Goal: Use online tool/utility: Utilize a website feature to perform a specific function

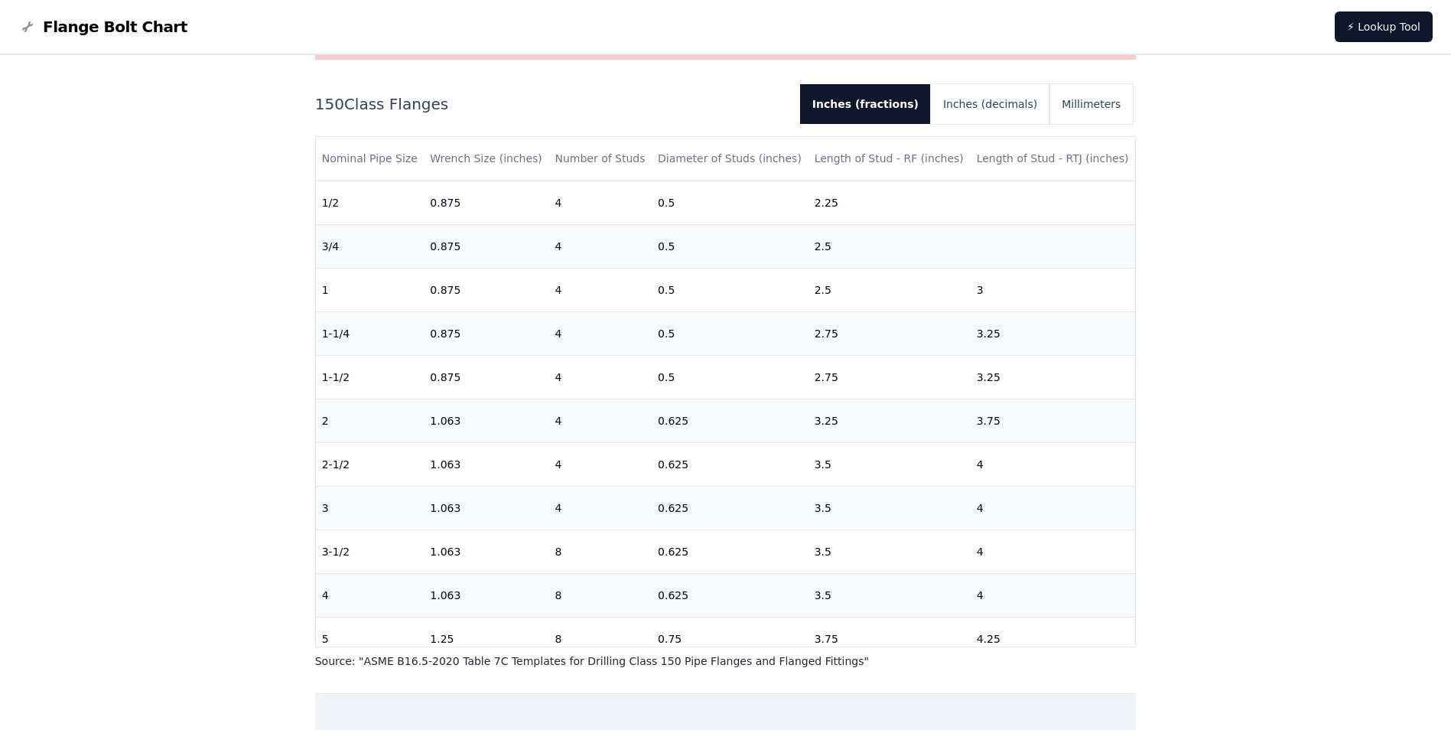
scroll to position [153, 0]
click at [982, 116] on button "Inches (decimals)" at bounding box center [990, 103] width 119 height 40
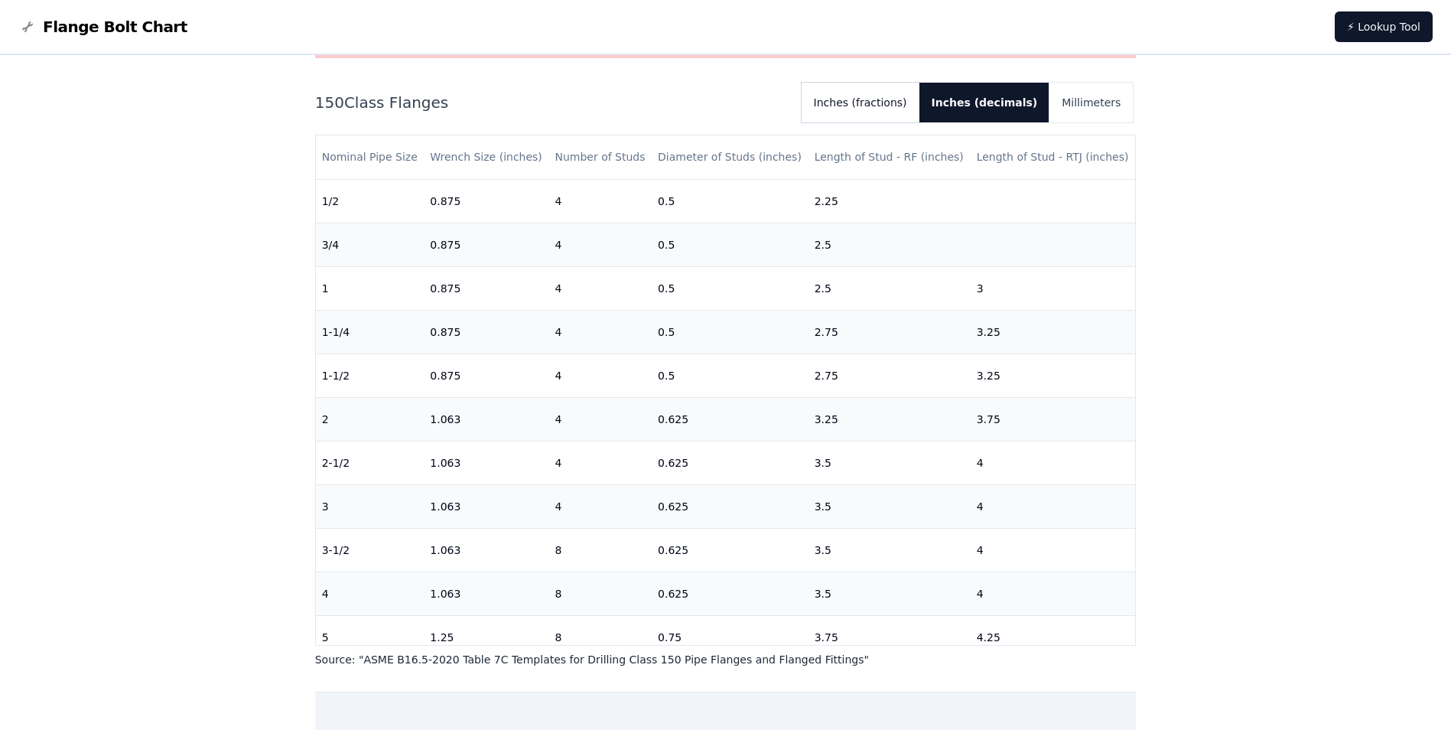
click at [920, 121] on button "Inches (fractions)" at bounding box center [861, 103] width 118 height 40
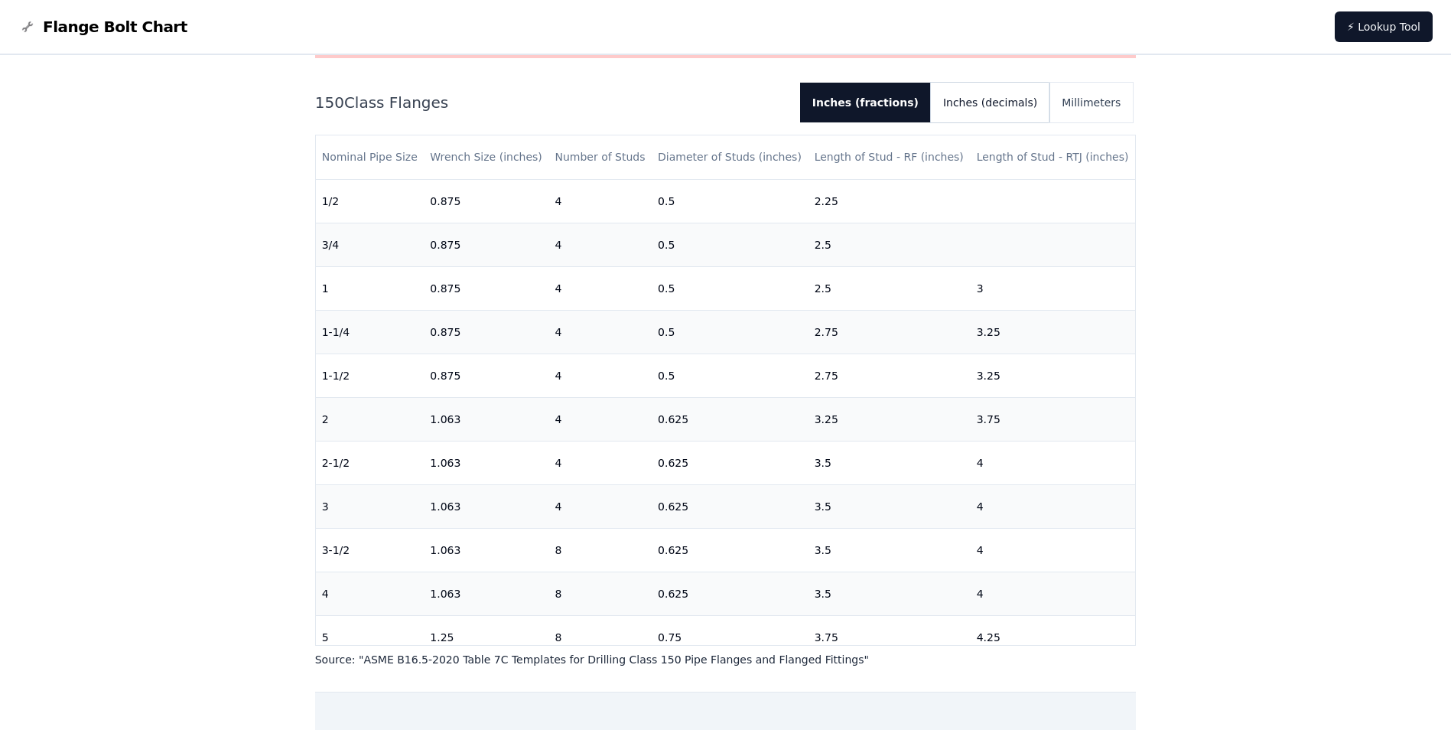
click at [993, 93] on button "Inches (decimals)" at bounding box center [990, 103] width 119 height 40
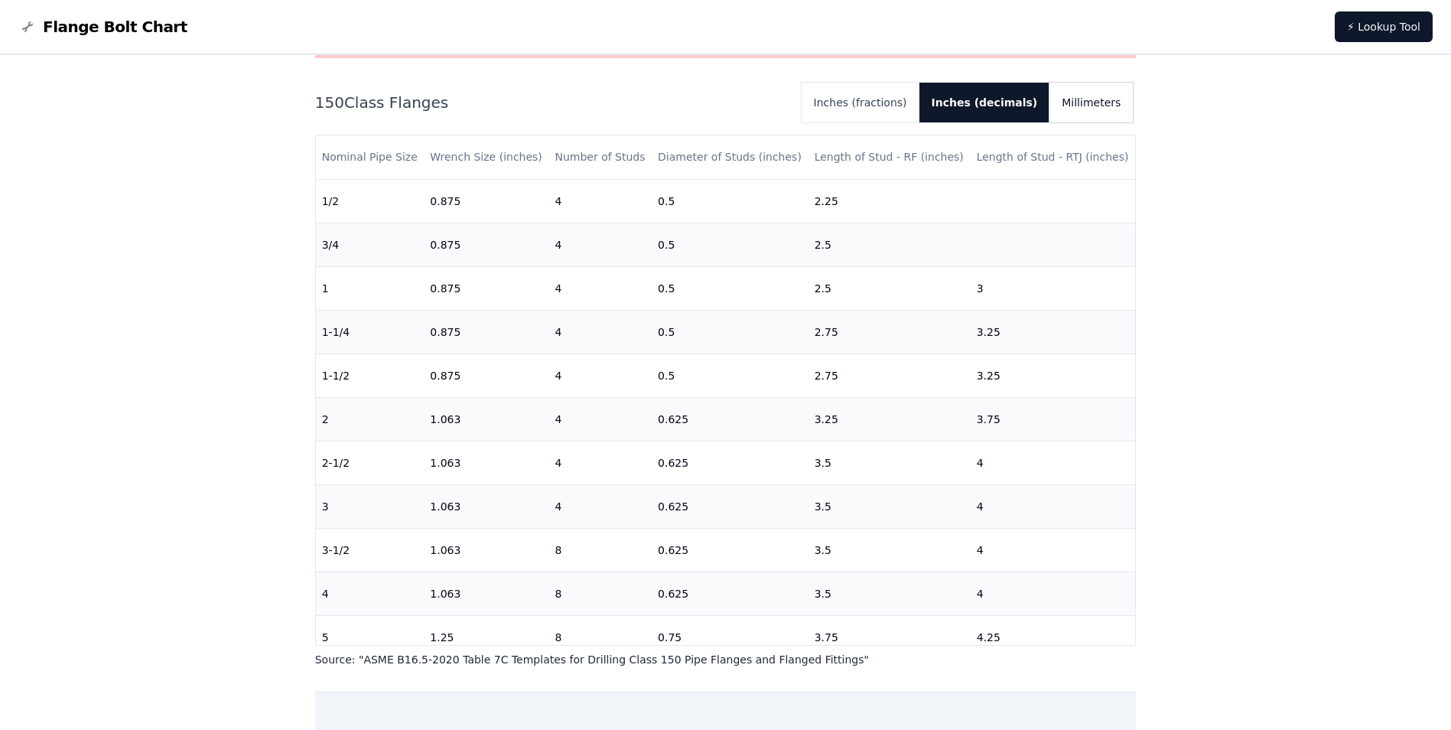
click at [1067, 85] on button "Millimeters" at bounding box center [1091, 103] width 83 height 40
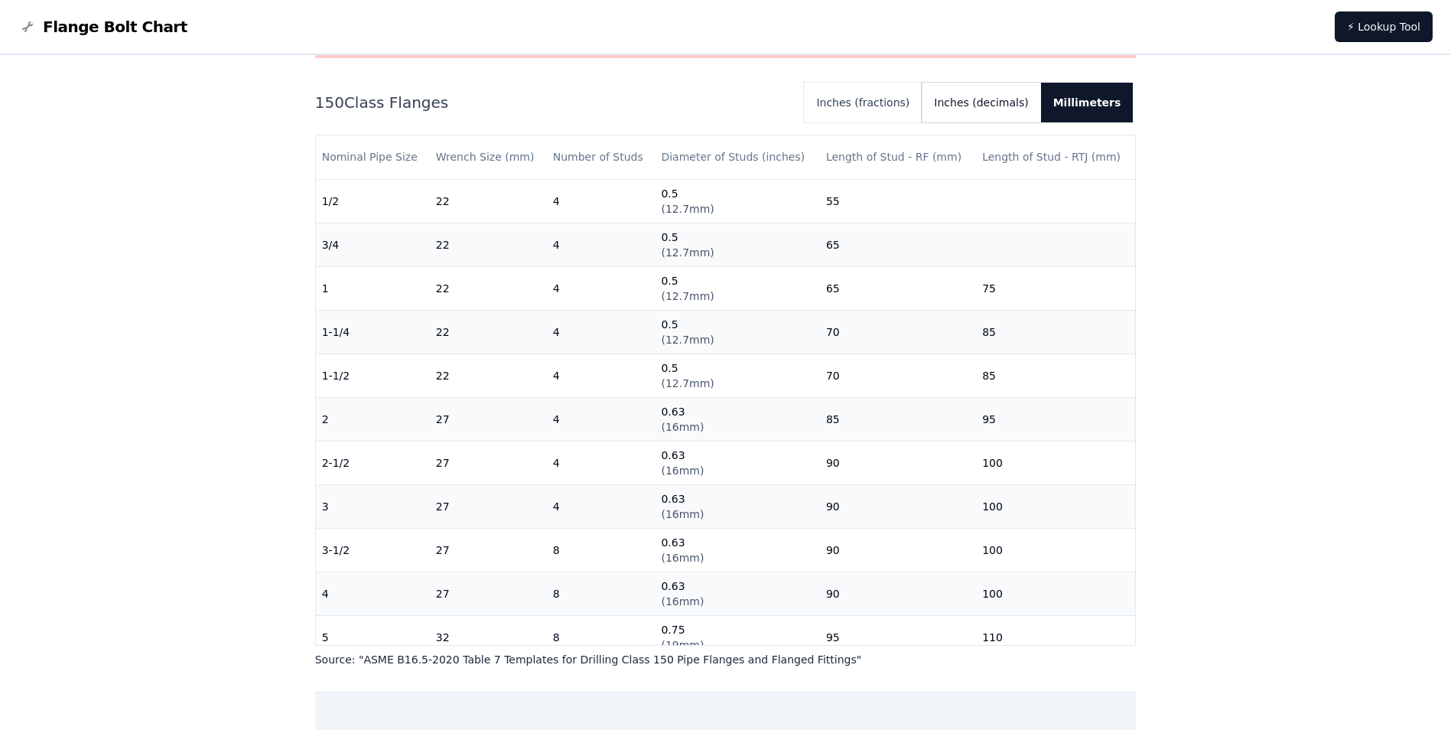
click at [977, 98] on button "Inches (decimals)" at bounding box center [981, 103] width 119 height 40
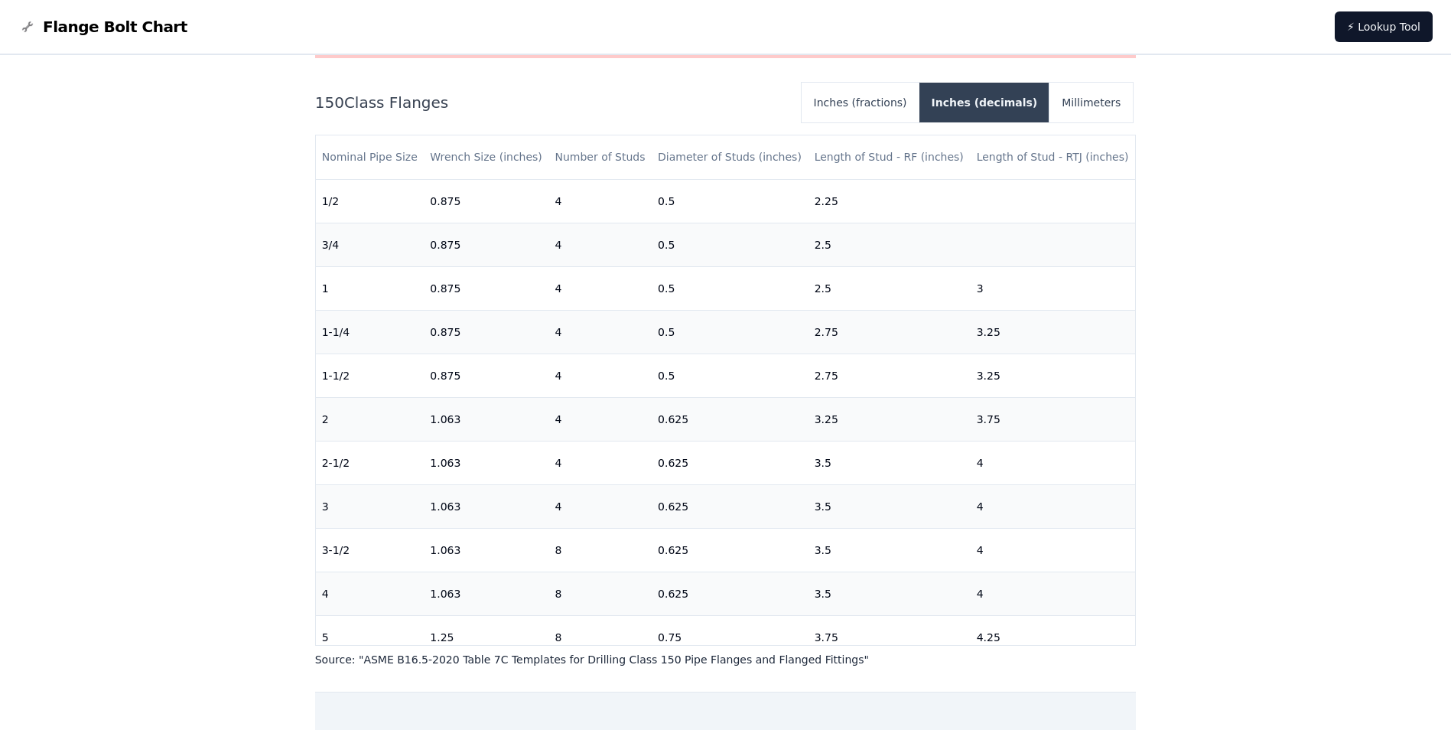
click at [949, 98] on button "Inches (decimals)" at bounding box center [985, 103] width 131 height 40
click at [920, 101] on button "Inches (fractions)" at bounding box center [861, 103] width 118 height 40
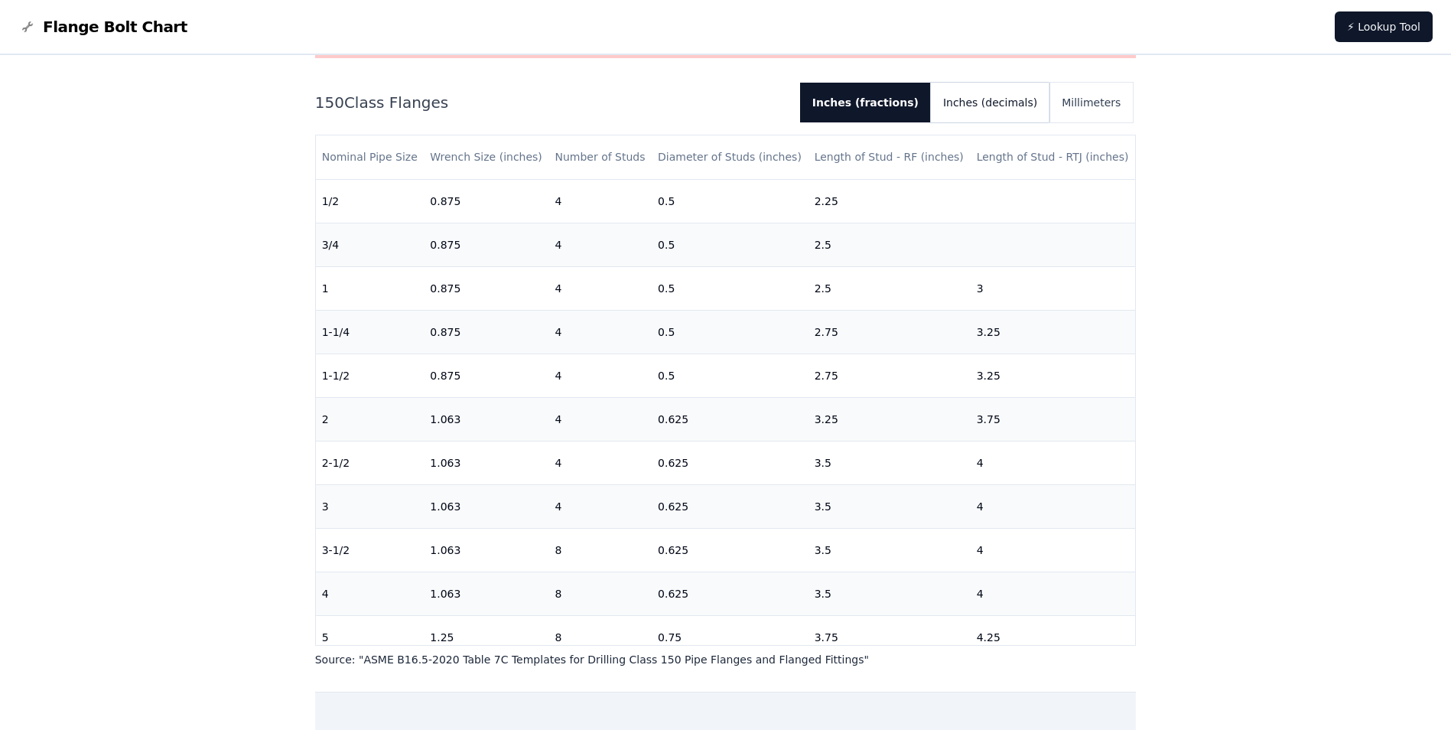
click at [972, 90] on button "Inches (decimals)" at bounding box center [990, 103] width 119 height 40
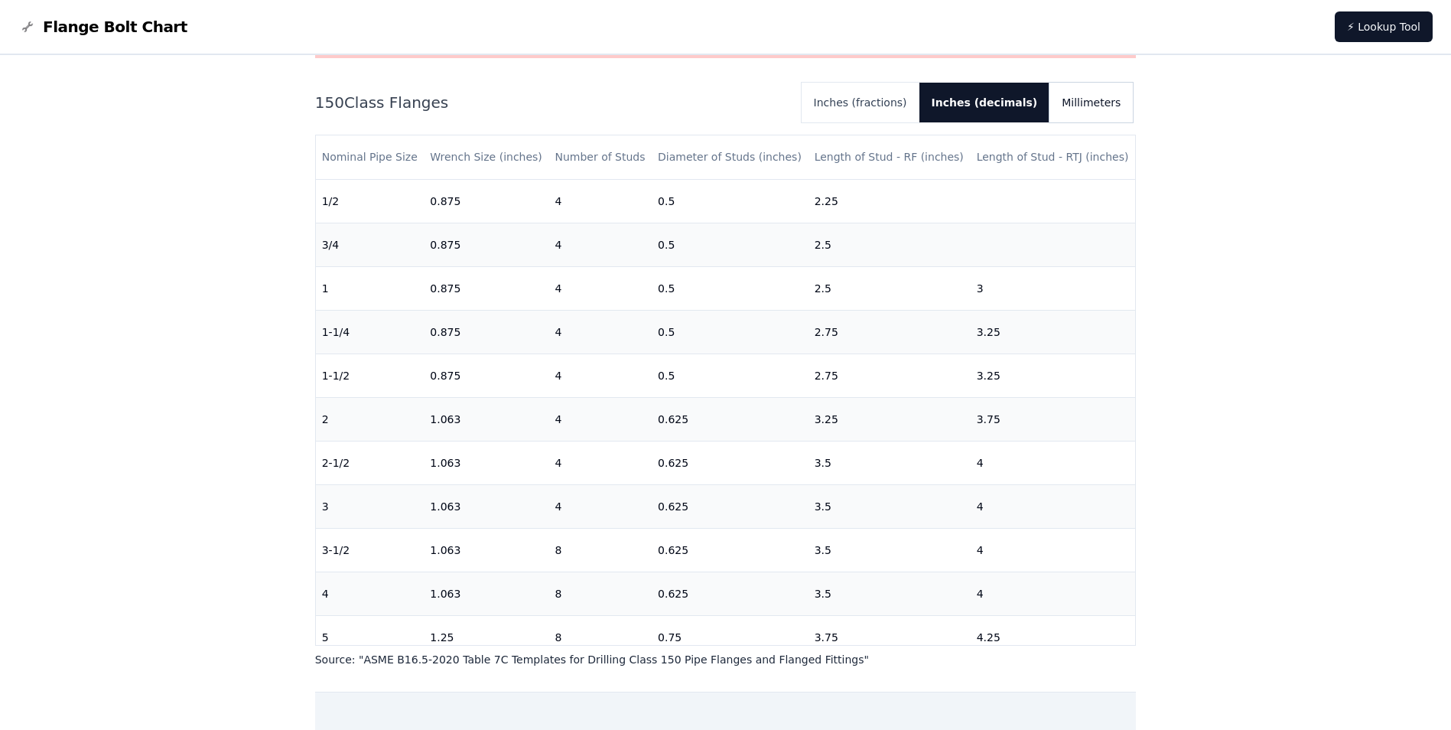
click at [1096, 100] on button "Millimeters" at bounding box center [1091, 103] width 83 height 40
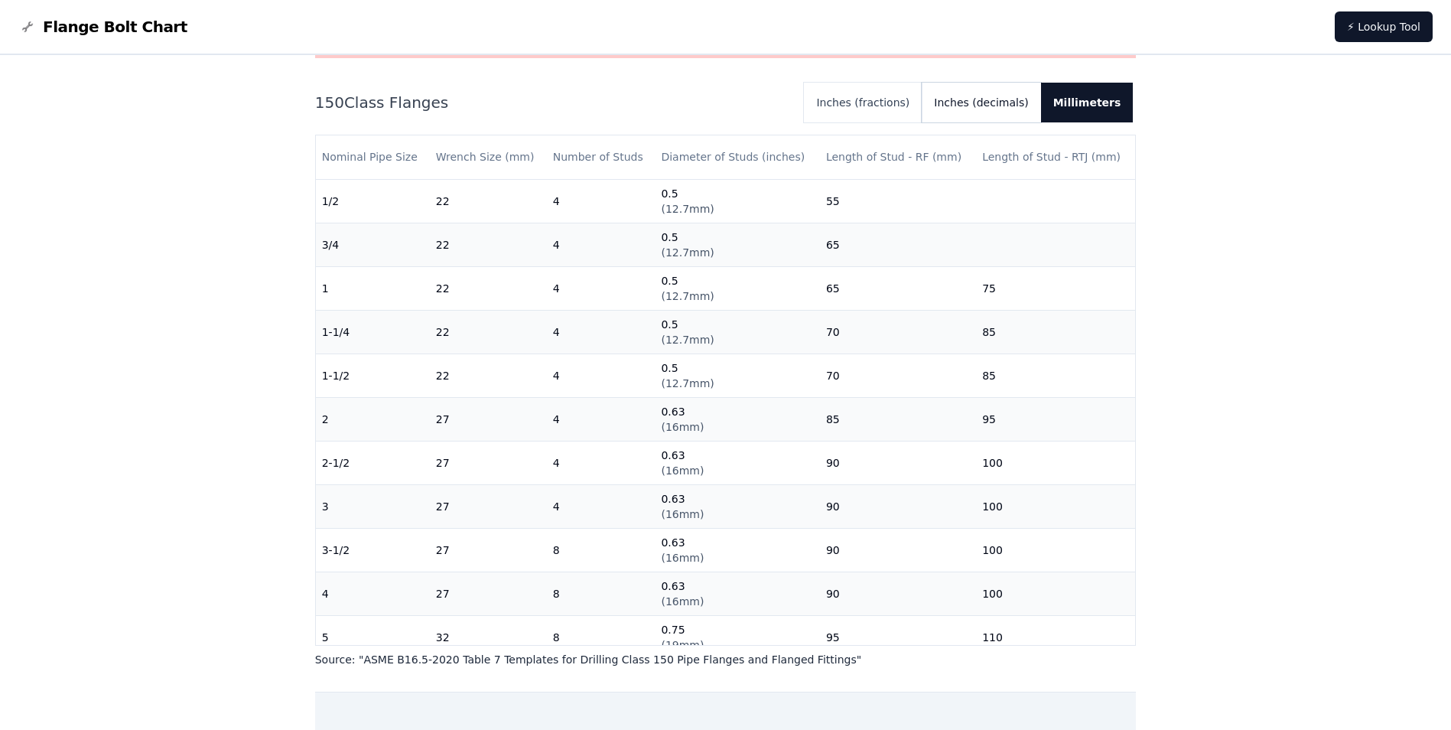
click at [1013, 109] on button "Inches (decimals)" at bounding box center [981, 103] width 119 height 40
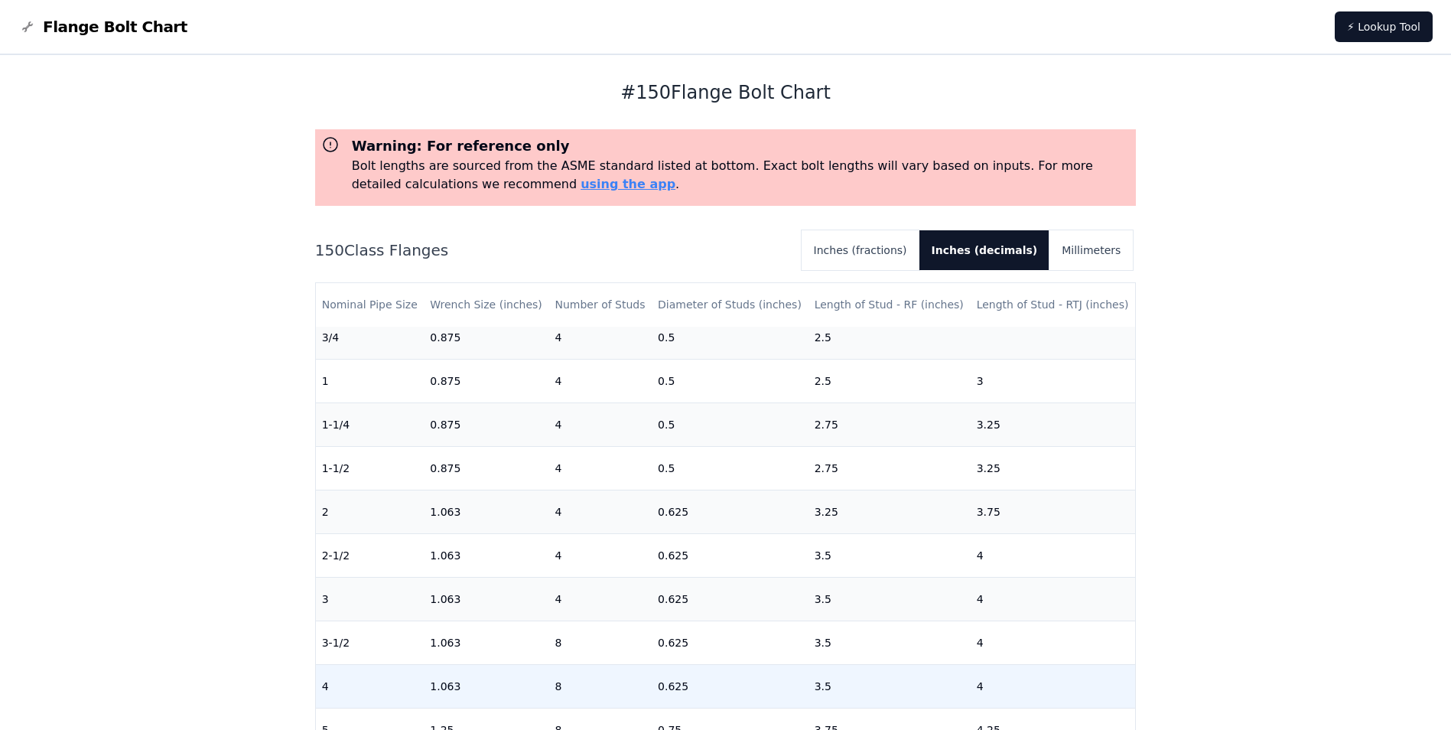
scroll to position [79, 0]
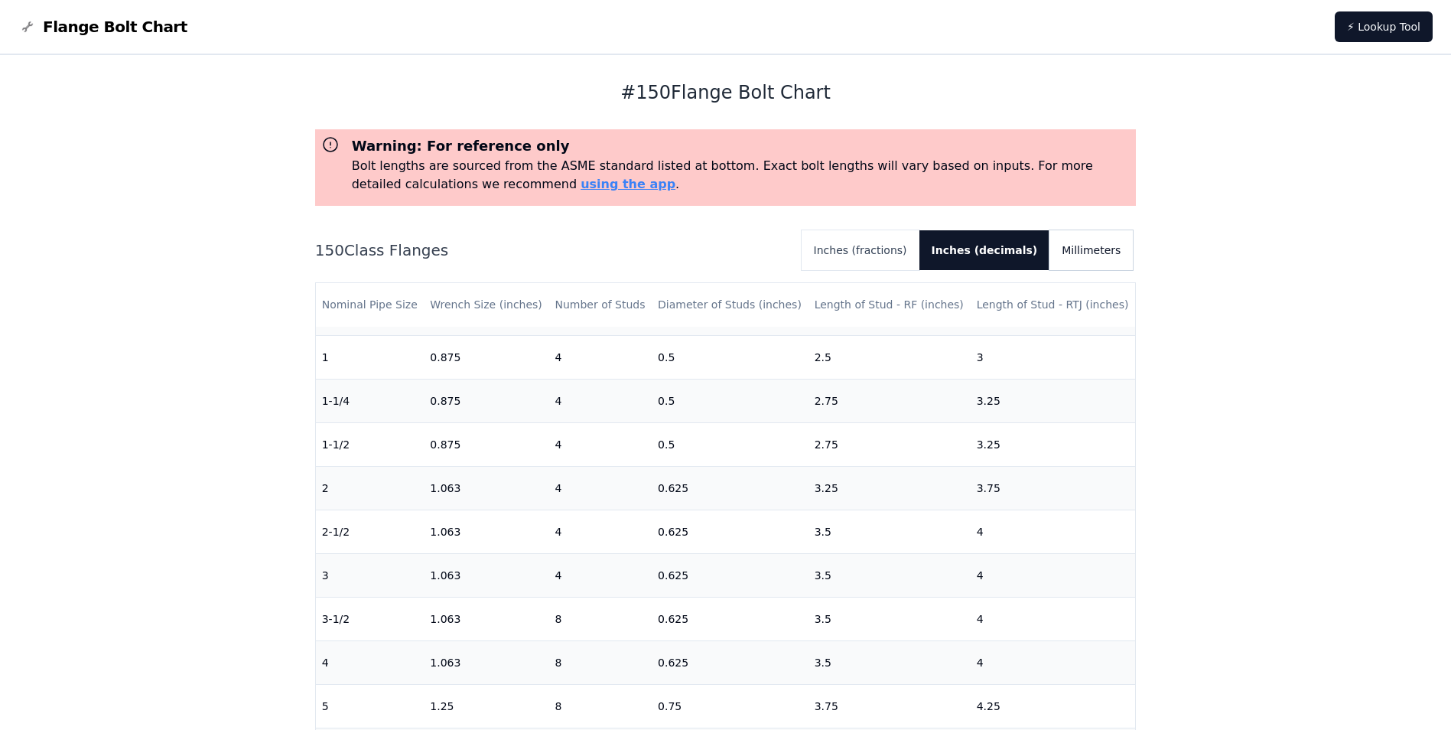
click at [1082, 247] on button "Millimeters" at bounding box center [1091, 250] width 83 height 40
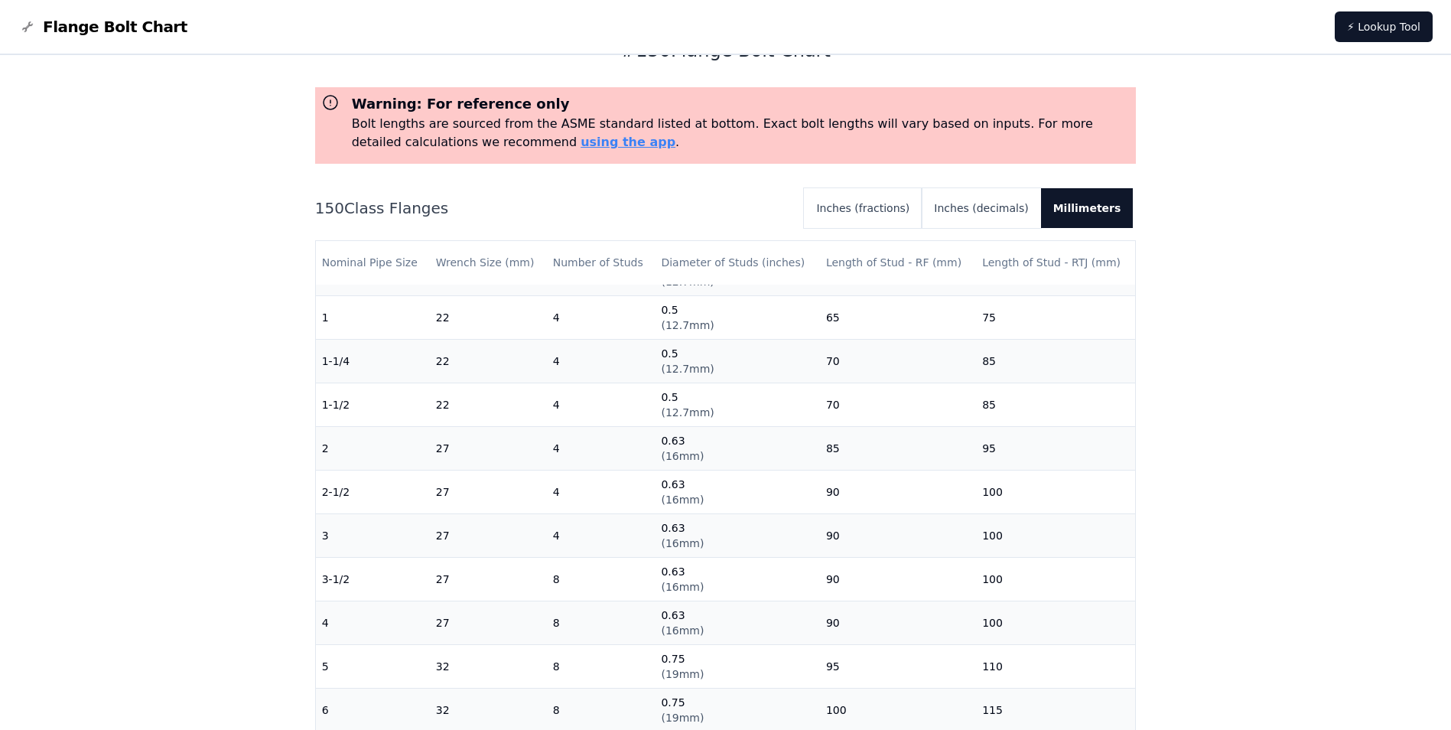
scroll to position [82, 0]
